Goal: Navigation & Orientation: Find specific page/section

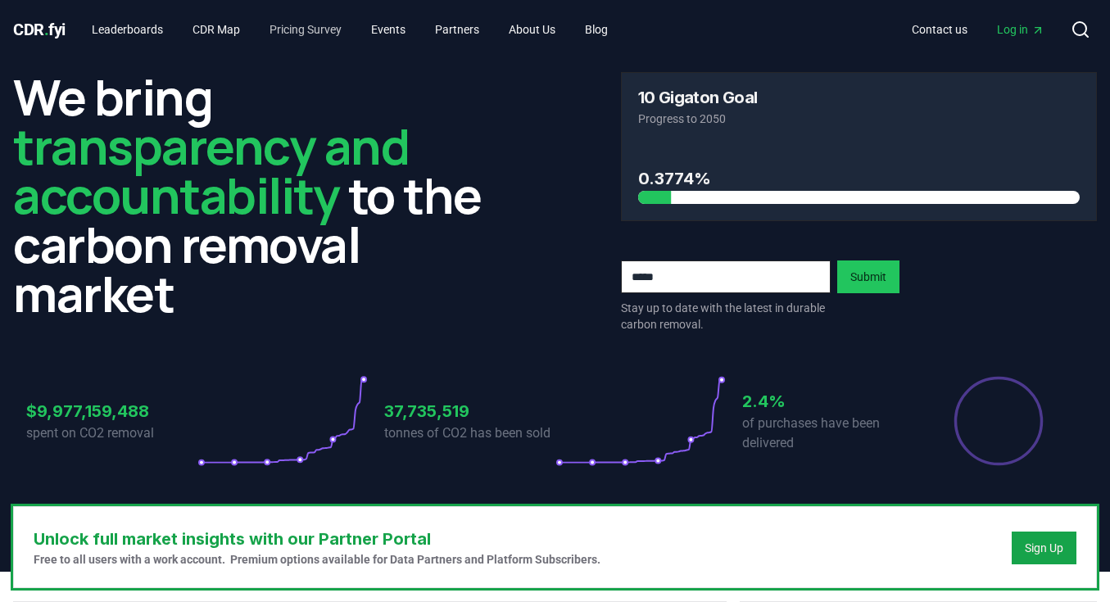
click at [318, 27] on link "Pricing Survey" at bounding box center [305, 29] width 98 height 29
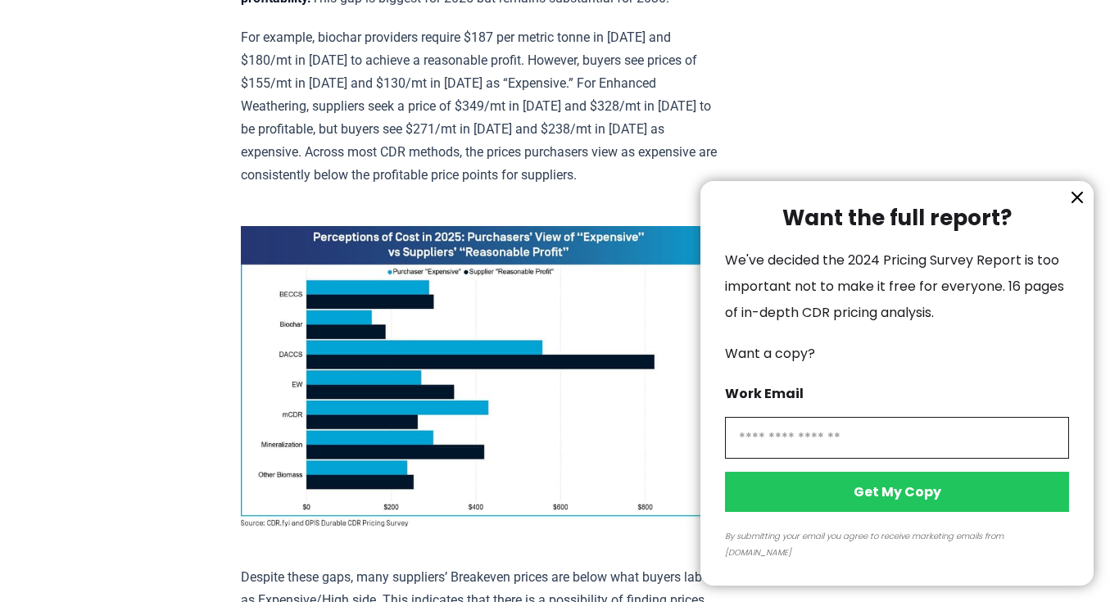
click at [1075, 202] on icon "information" at bounding box center [1077, 198] width 10 height 10
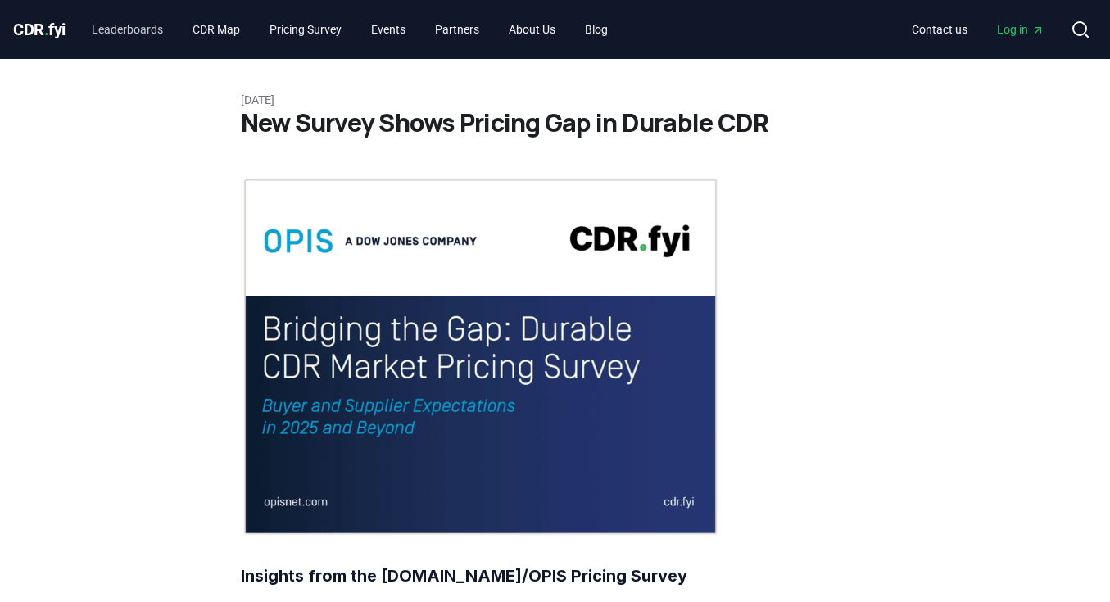
click at [139, 37] on link "Leaderboards" at bounding box center [127, 29] width 97 height 29
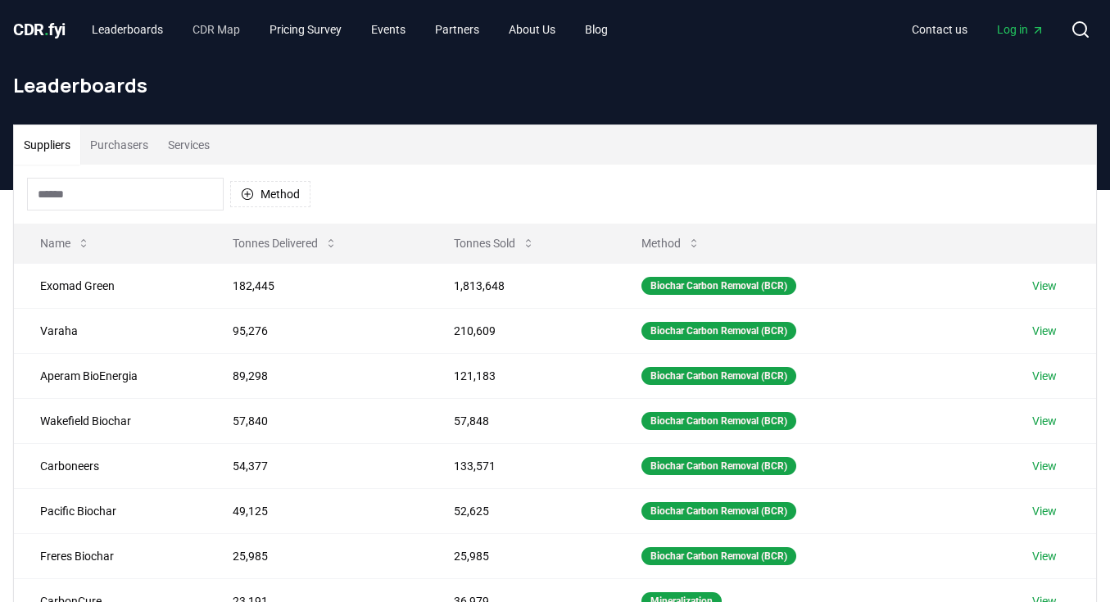
click at [250, 31] on link "CDR Map" at bounding box center [216, 29] width 74 height 29
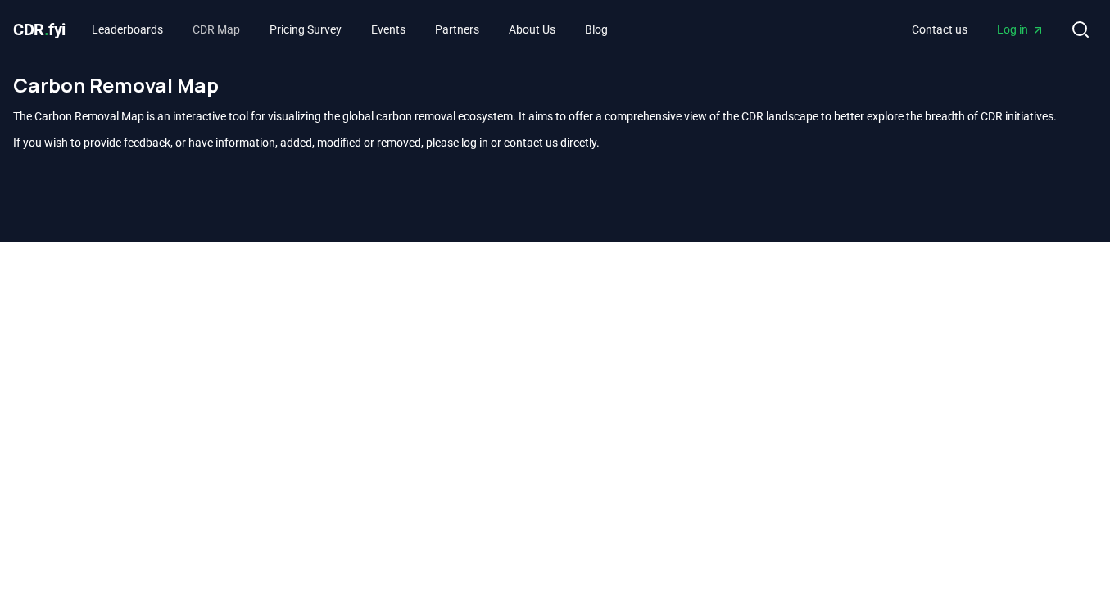
click at [250, 31] on link "CDR Map" at bounding box center [216, 29] width 74 height 29
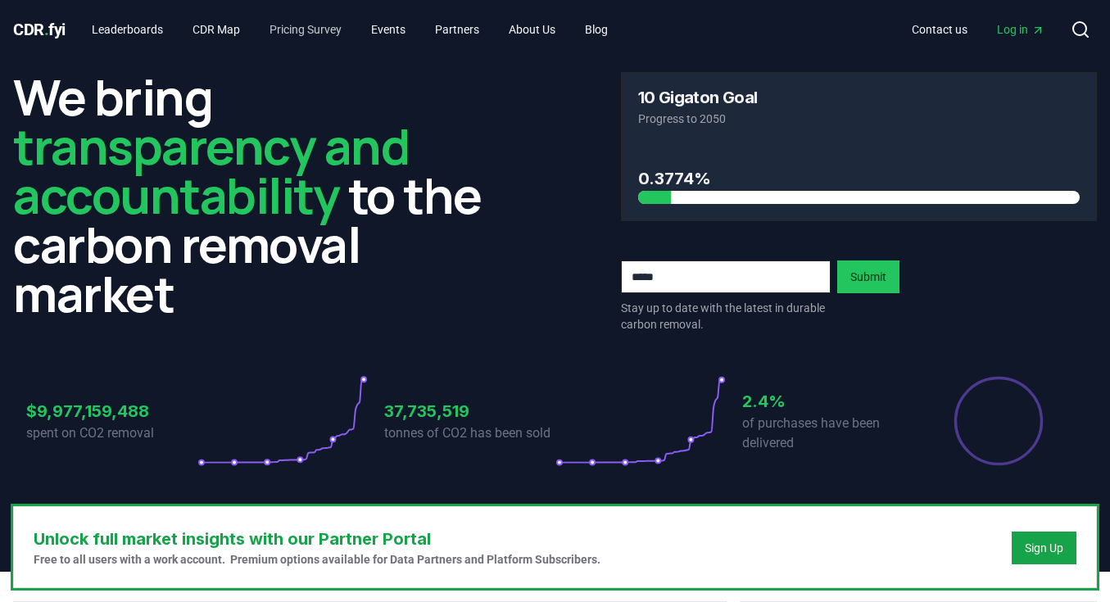
click at [326, 25] on link "Pricing Survey" at bounding box center [305, 29] width 98 height 29
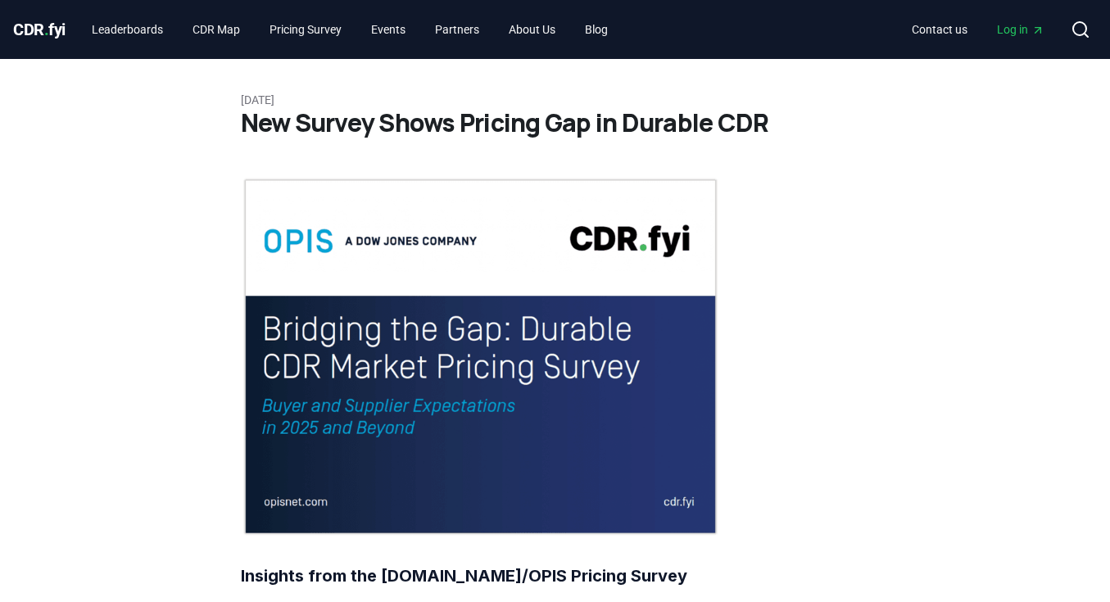
scroll to position [25, 0]
